Goal: Find specific page/section: Find specific page/section

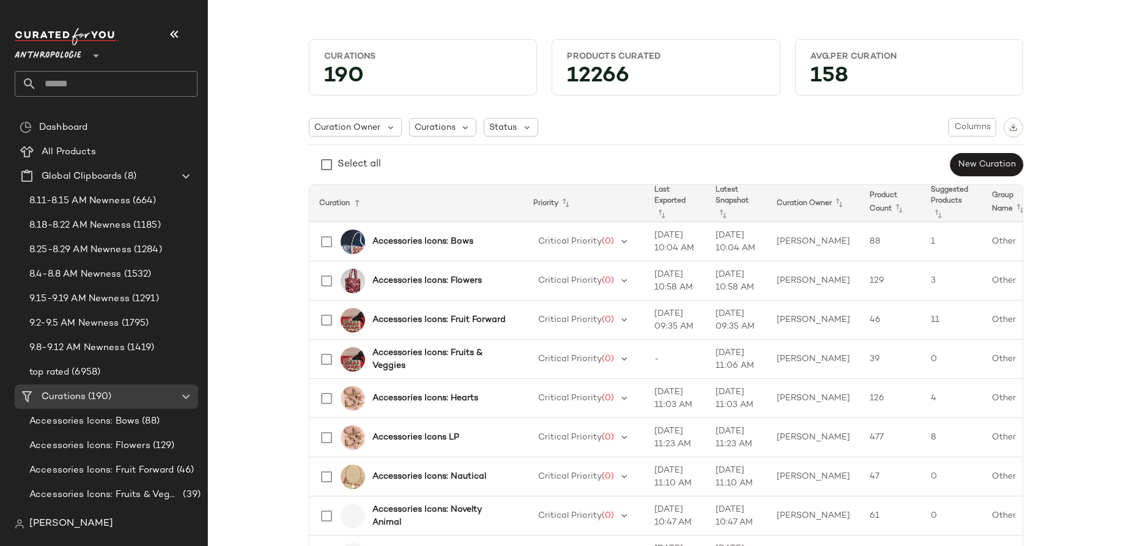
click at [64, 51] on span "Anthropologie" at bounding box center [48, 53] width 67 height 22
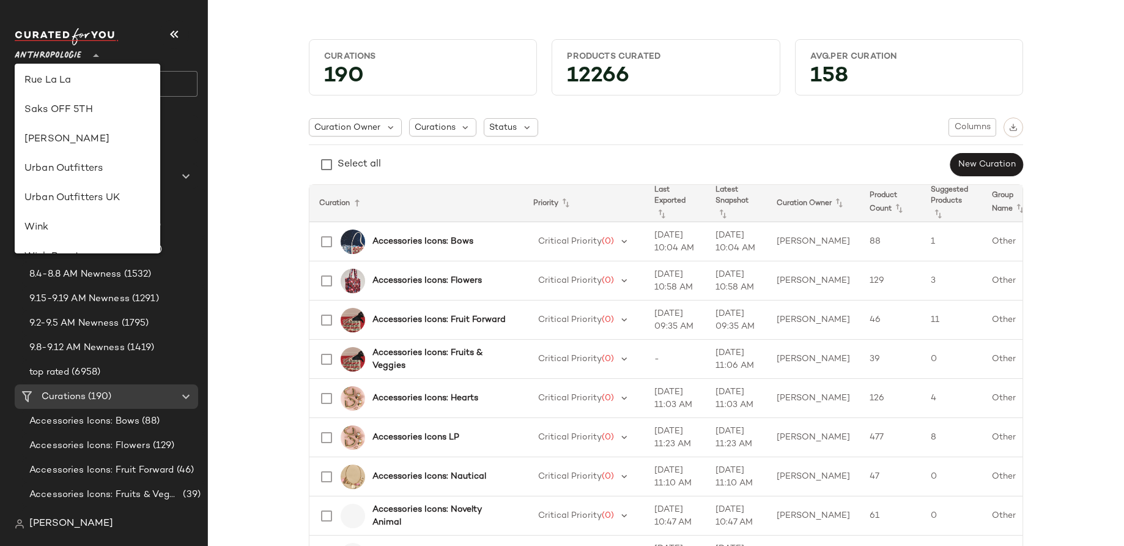
scroll to position [672, 0]
click at [69, 249] on div "American Eagle Anthropologie Anthropologie UK Ariat Athleta Banana Republic Blo…" at bounding box center [88, 159] width 146 height 190
click at [69, 238] on div "Zenni" at bounding box center [87, 233] width 126 height 15
type input "**"
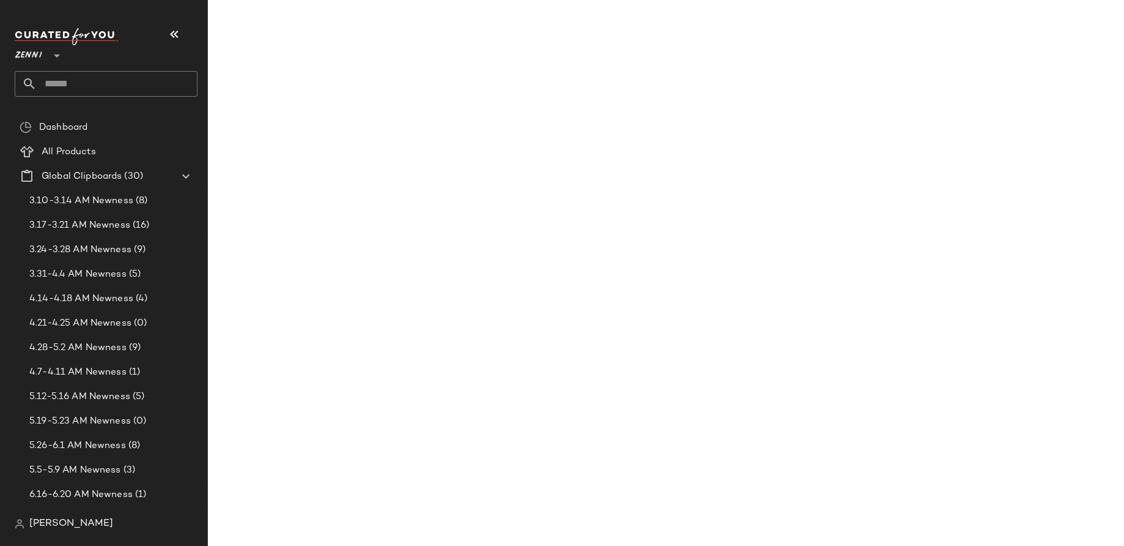
click at [100, 83] on input "text" at bounding box center [117, 84] width 161 height 26
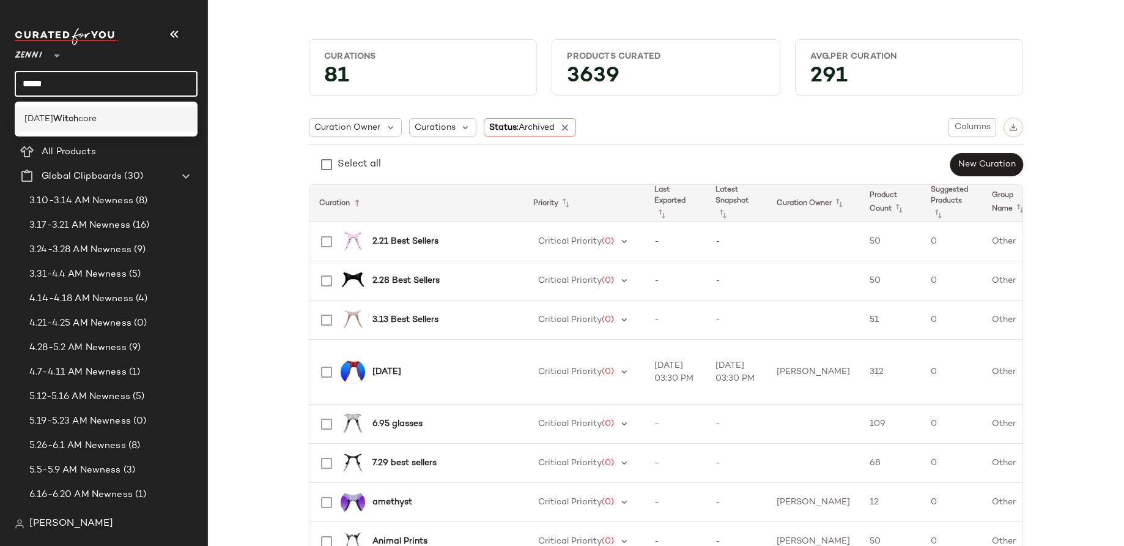
type input "*****"
click at [73, 120] on b "Witch" at bounding box center [65, 119] width 25 height 13
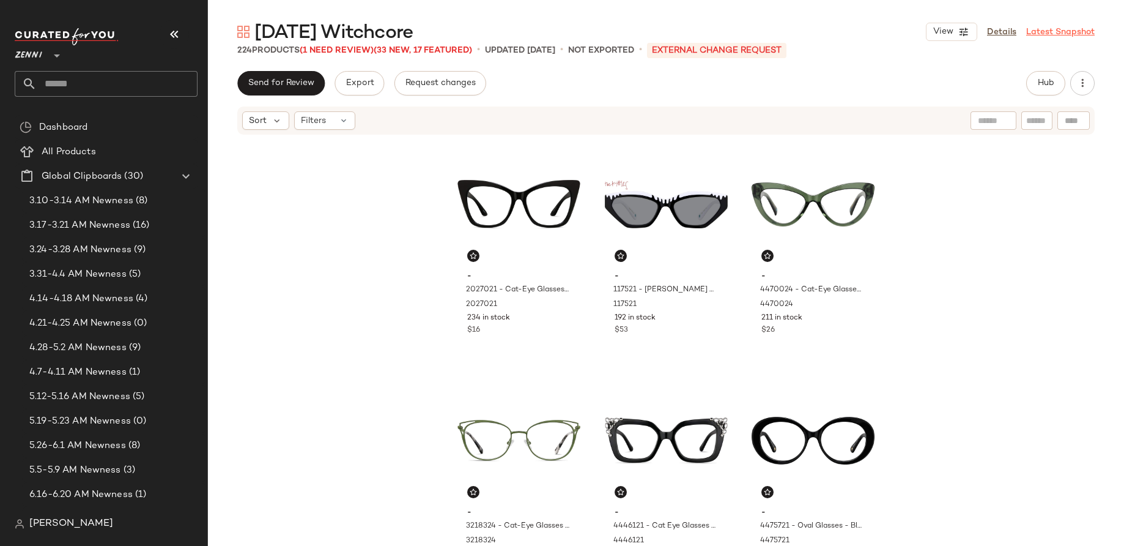
click at [1052, 31] on link "Latest Snapshot" at bounding box center [1060, 32] width 69 height 13
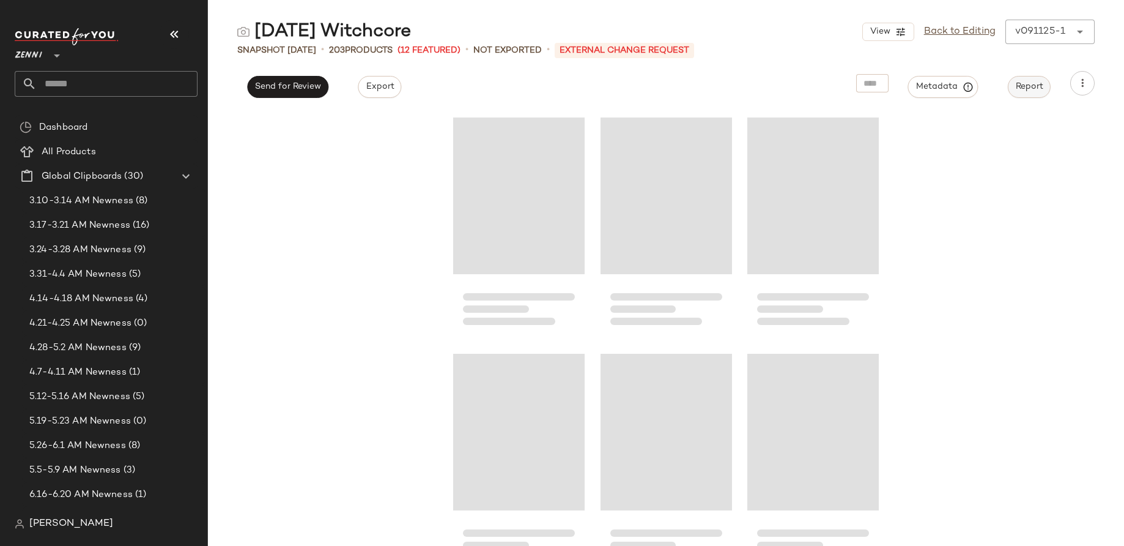
click at [1031, 87] on span "Report" at bounding box center [1029, 87] width 28 height 10
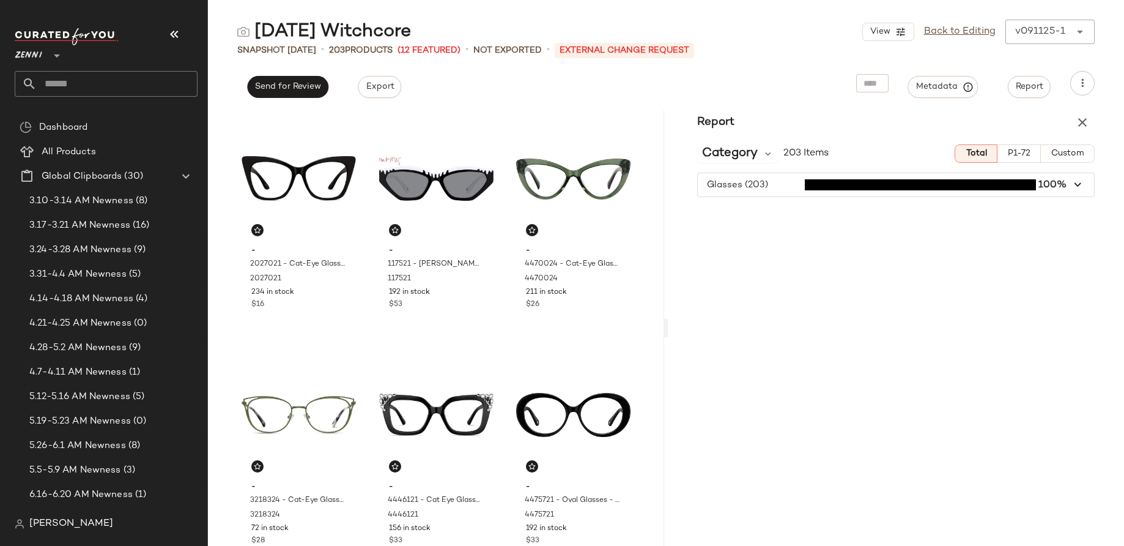
click at [1017, 150] on span "P1-72" at bounding box center [1018, 154] width 23 height 10
click at [976, 157] on span "Total" at bounding box center [975, 154] width 21 height 10
click at [755, 158] on span "Category" at bounding box center [730, 153] width 56 height 18
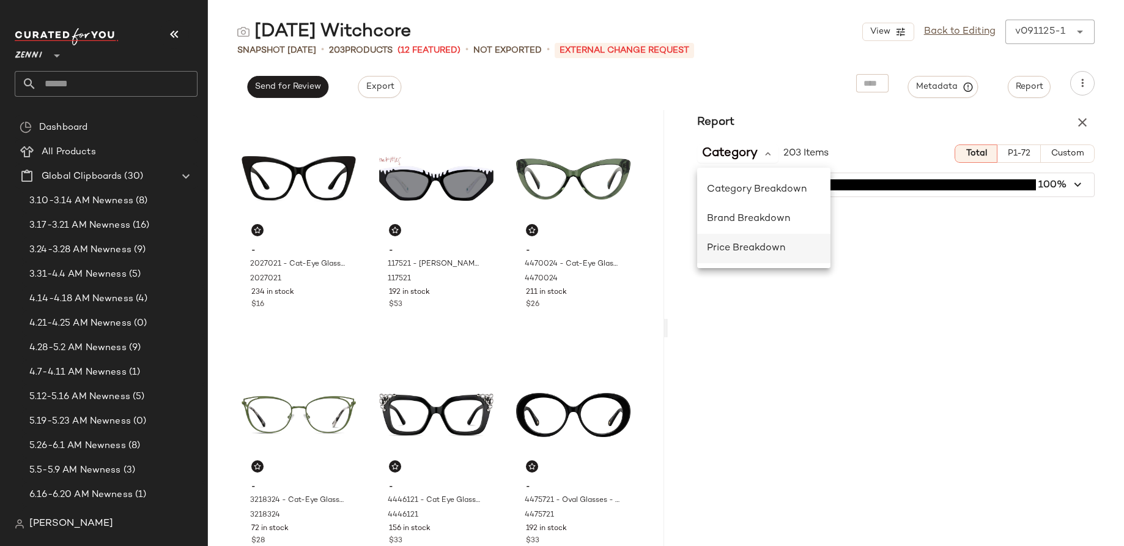
click at [748, 250] on span "Price Breakdown" at bounding box center [746, 248] width 78 height 10
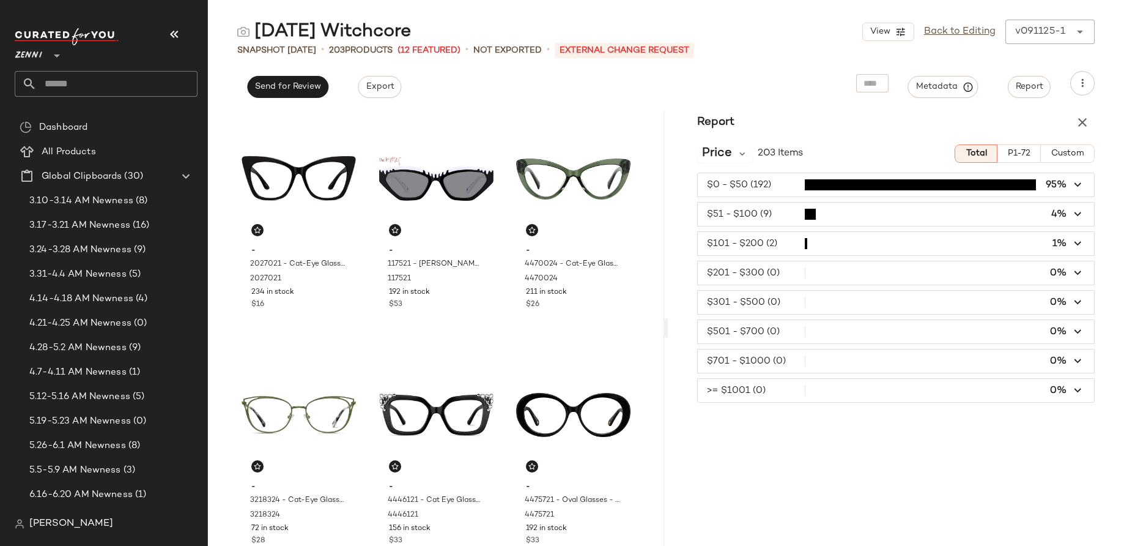
click at [919, 476] on div "Report Price 203 Items Total P1-72 Custom $0 - $50 (192) 95% $51 - $100 (9) 4% …" at bounding box center [896, 327] width 456 height 435
click at [834, 248] on span "button" at bounding box center [896, 243] width 396 height 23
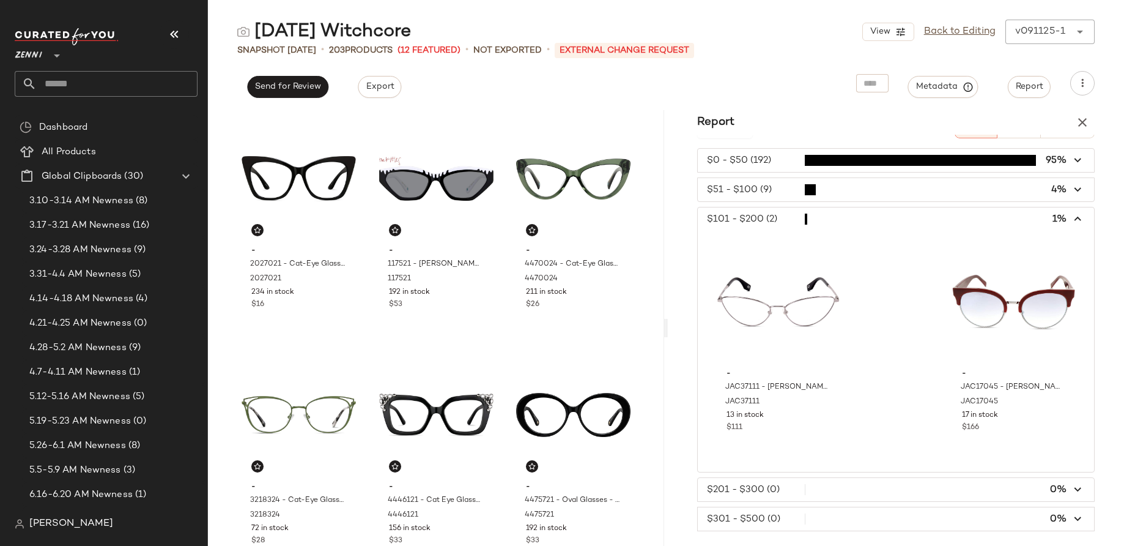
scroll to position [32, 0]
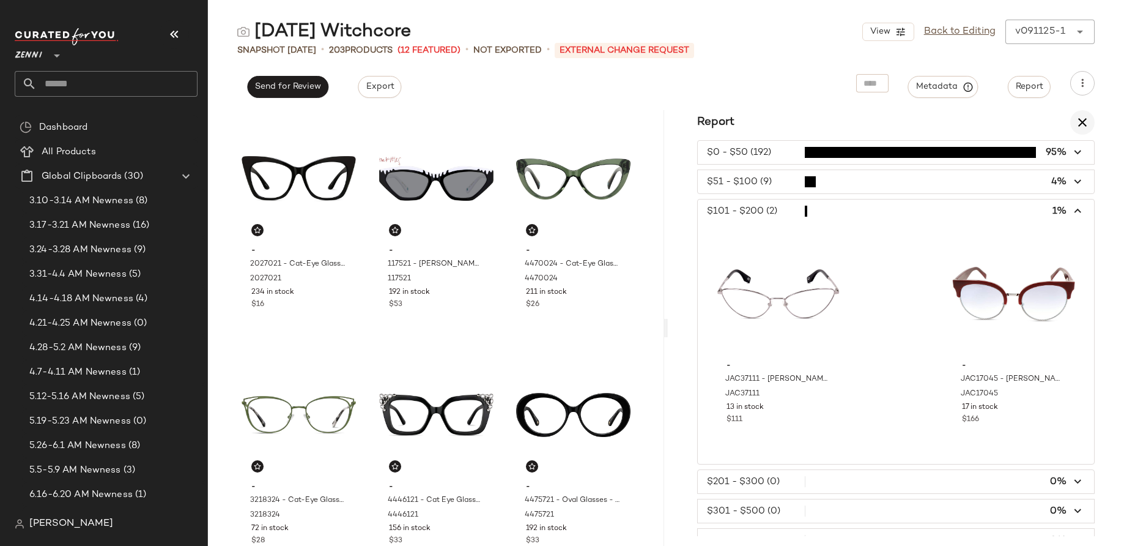
click at [1083, 125] on icon "button" at bounding box center [1082, 122] width 15 height 15
